Goal: Task Accomplishment & Management: Manage account settings

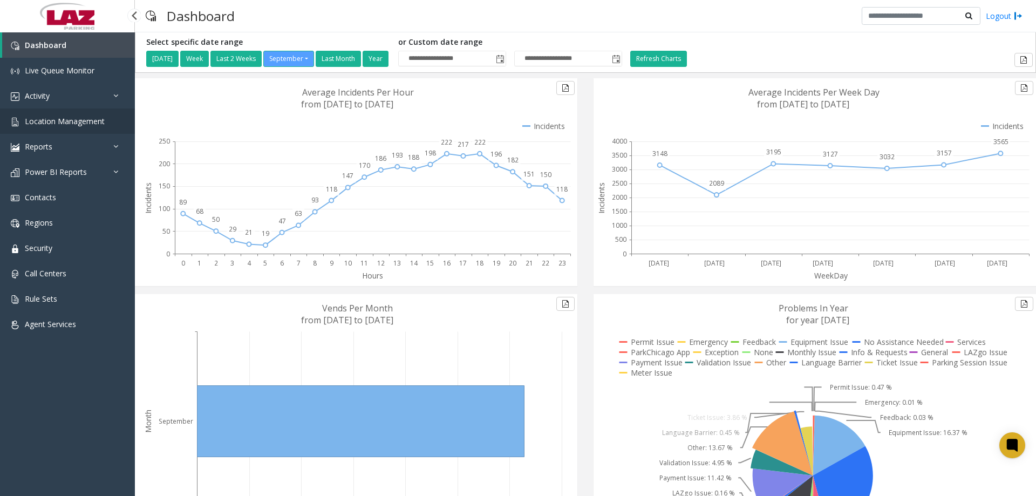
click at [80, 121] on span "Location Management" at bounding box center [65, 121] width 80 height 10
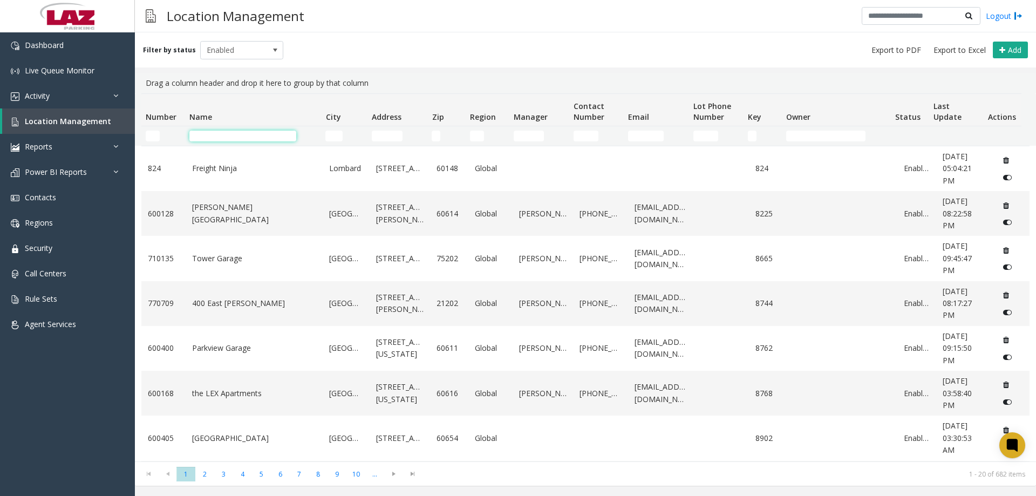
click at [210, 134] on input "Name Filter" at bounding box center [242, 136] width 107 height 11
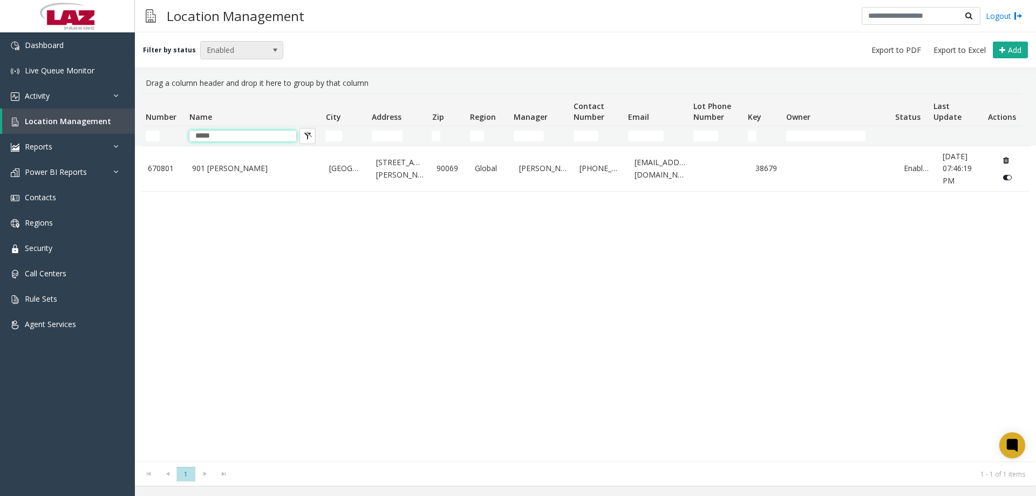
type input "*****"
click at [246, 46] on span "Enabled" at bounding box center [234, 50] width 66 height 17
click at [226, 105] on li "Archived" at bounding box center [237, 112] width 80 height 15
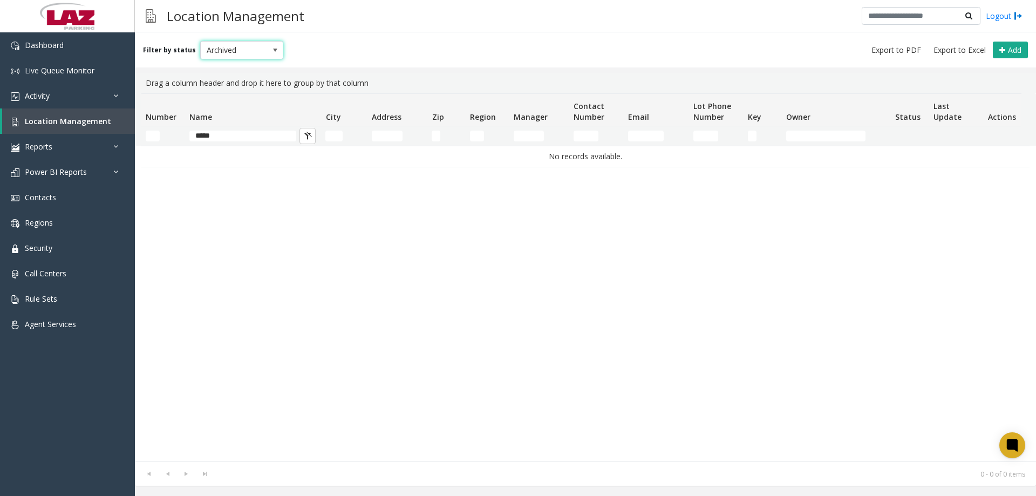
click at [245, 42] on span "Archived" at bounding box center [234, 50] width 66 height 17
drag, startPoint x: 228, startPoint y: 99, endPoint x: 224, endPoint y: 92, distance: 7.7
click at [226, 98] on li "Disabled" at bounding box center [237, 97] width 80 height 15
drag, startPoint x: 241, startPoint y: 38, endPoint x: 244, endPoint y: 71, distance: 32.5
click at [241, 38] on div "Filter by status Disabled Add" at bounding box center [585, 49] width 901 height 35
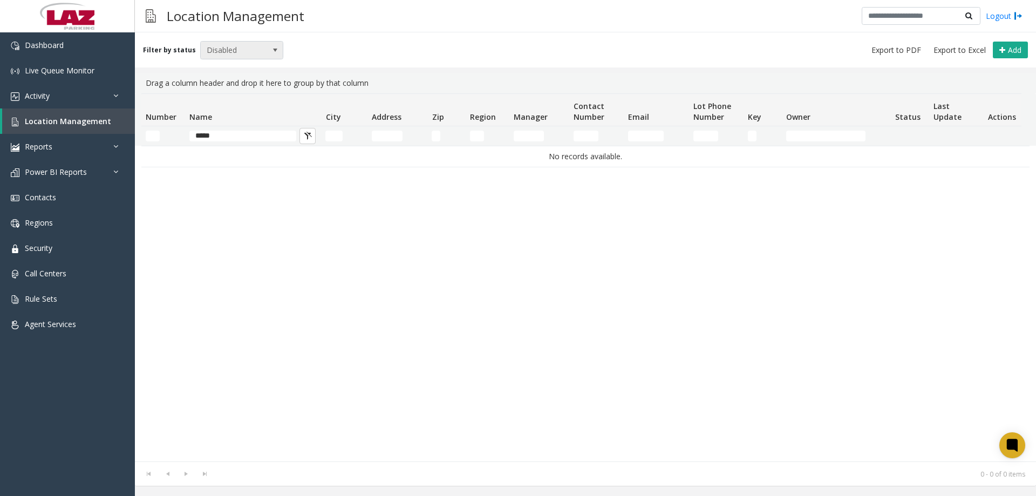
click at [237, 53] on span "Disabled" at bounding box center [234, 50] width 66 height 17
click at [216, 86] on li "Enabled" at bounding box center [237, 83] width 80 height 15
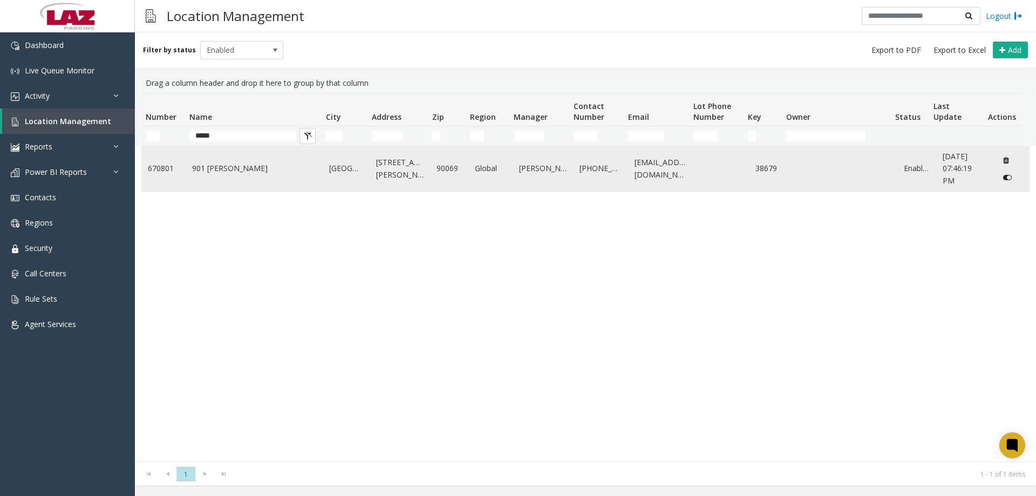
click at [225, 172] on link "901 [PERSON_NAME]" at bounding box center [254, 168] width 125 height 12
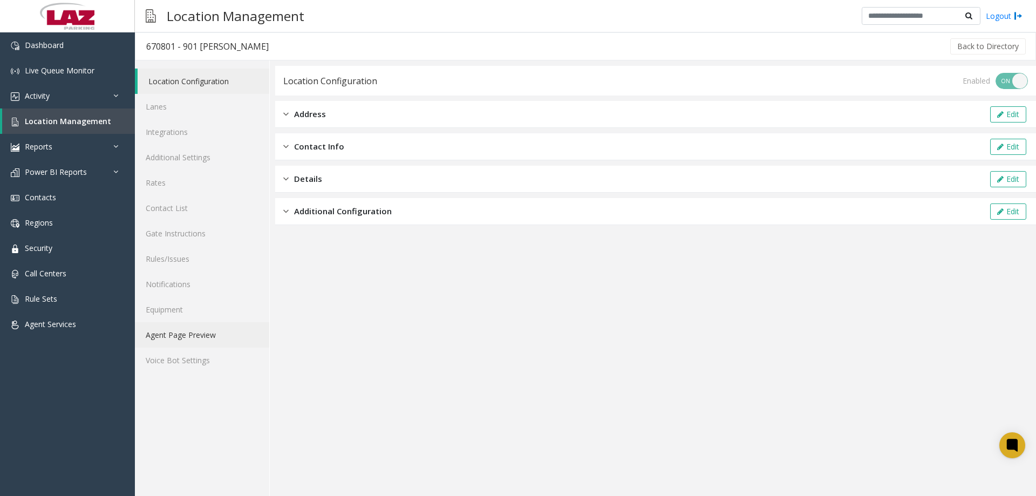
click at [207, 332] on link "Agent Page Preview" at bounding box center [202, 334] width 134 height 25
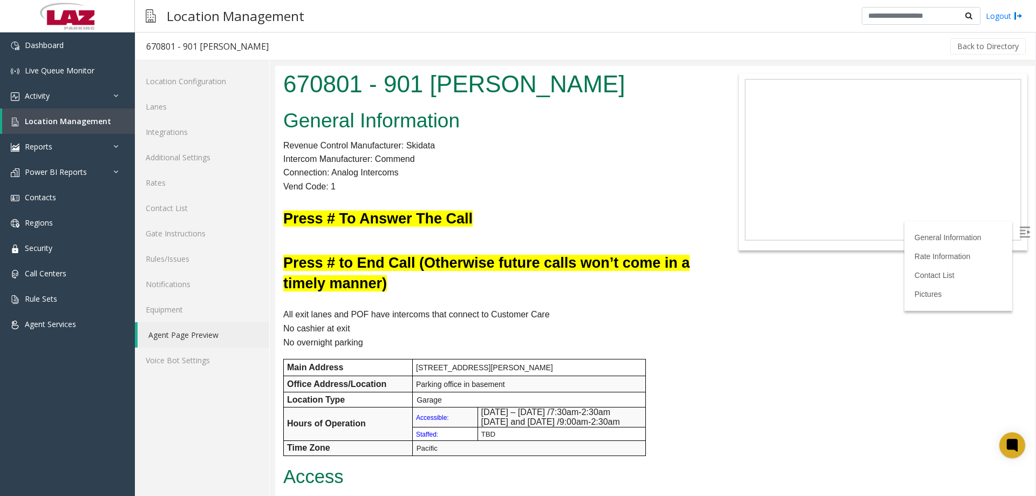
click at [376, 79] on h1 "670801 - 901 [PERSON_NAME]" at bounding box center [496, 83] width 427 height 33
drag, startPoint x: 572, startPoint y: 157, endPoint x: 568, endPoint y: 163, distance: 7.7
click at [569, 161] on p "Intercom Manufacturer: Commend" at bounding box center [496, 159] width 427 height 14
click at [324, 85] on h1 "670801 - 901 [PERSON_NAME]" at bounding box center [496, 83] width 427 height 33
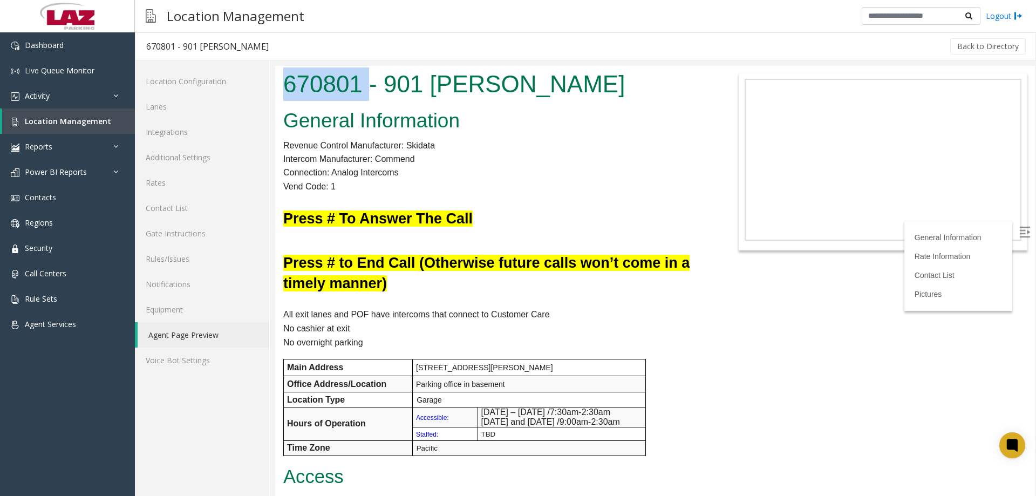
copy h1 "670801"
click at [82, 117] on span "Location Management" at bounding box center [68, 121] width 86 height 10
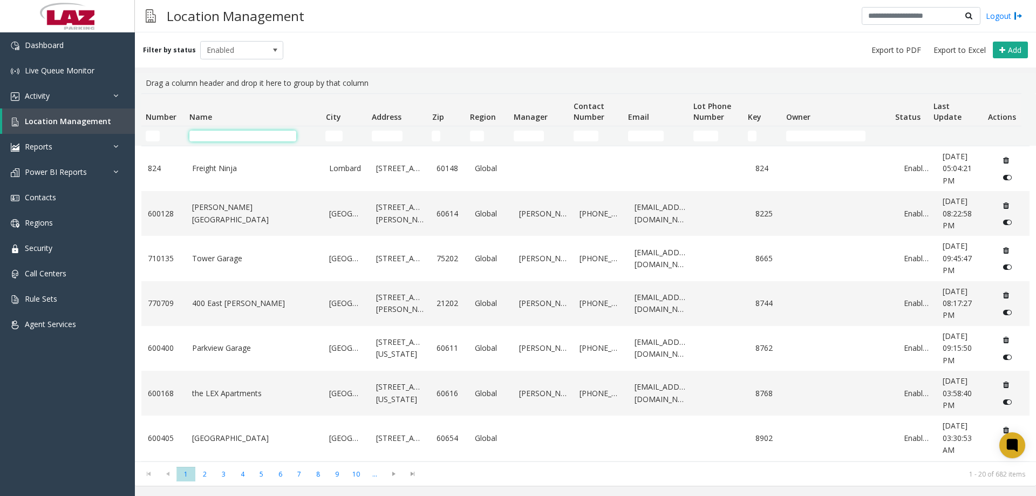
click at [214, 137] on input "Name Filter" at bounding box center [242, 136] width 107 height 11
click at [155, 135] on input "Number Filter" at bounding box center [153, 136] width 14 height 11
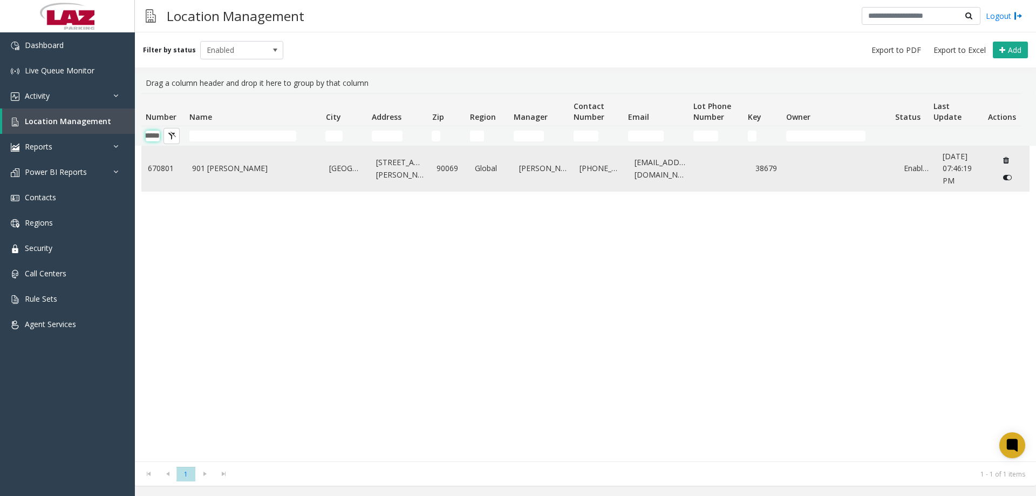
type input "******"
click at [1003, 176] on icon "Data table" at bounding box center [1007, 178] width 9 height 8
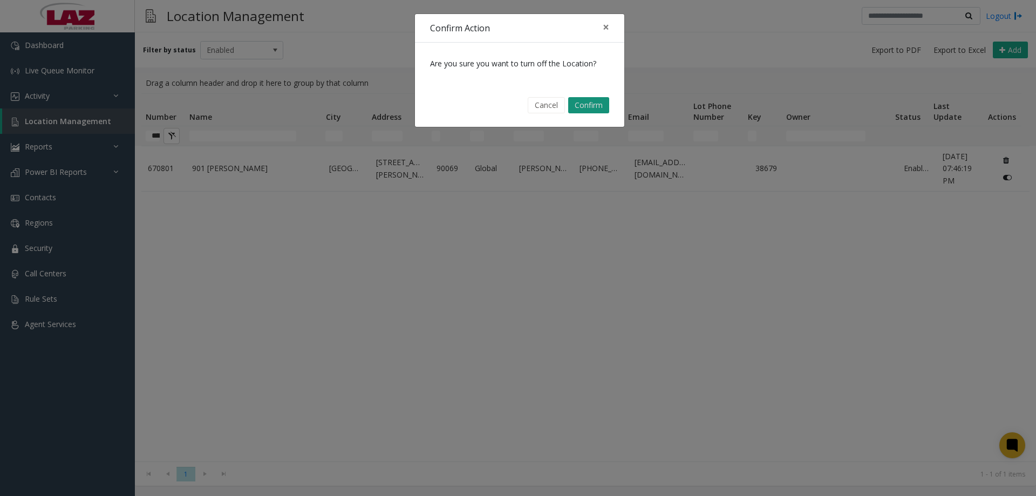
click at [591, 107] on button "Confirm" at bounding box center [588, 105] width 41 height 16
